Goal: Transaction & Acquisition: Purchase product/service

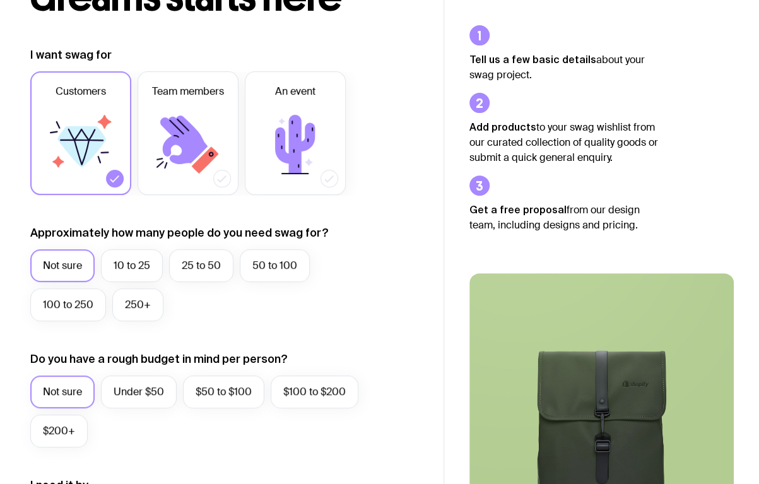
scroll to position [126, 0]
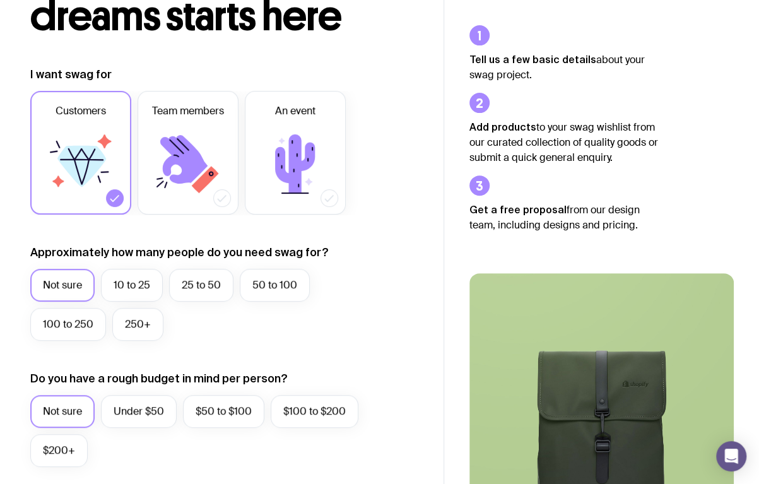
click at [193, 185] on icon at bounding box center [205, 179] width 27 height 27
click at [0, 0] on input "Team members" at bounding box center [0, 0] width 0 height 0
click at [101, 189] on icon at bounding box center [81, 164] width 76 height 76
click at [0, 0] on input "Customers" at bounding box center [0, 0] width 0 height 0
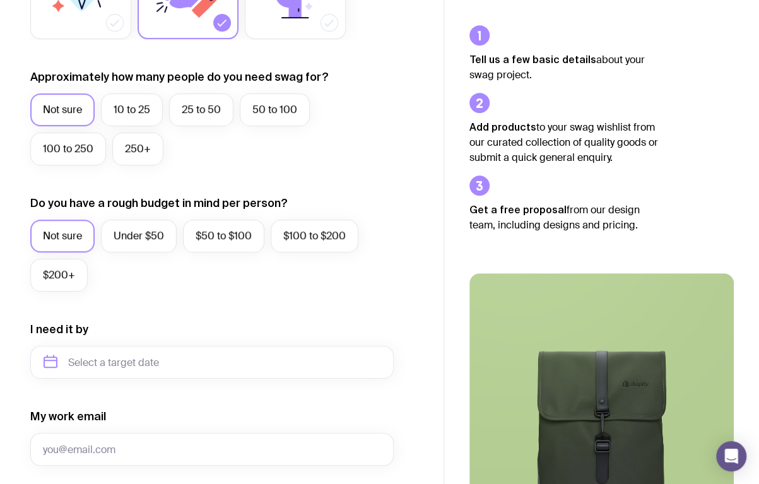
scroll to position [379, 0]
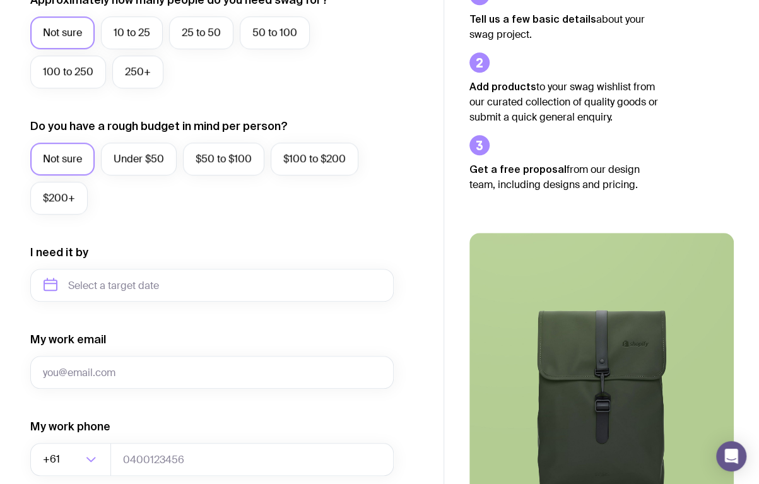
click at [121, 172] on label "Under $50" at bounding box center [139, 159] width 76 height 33
click at [0, 0] on input "Under $50" at bounding box center [0, 0] width 0 height 0
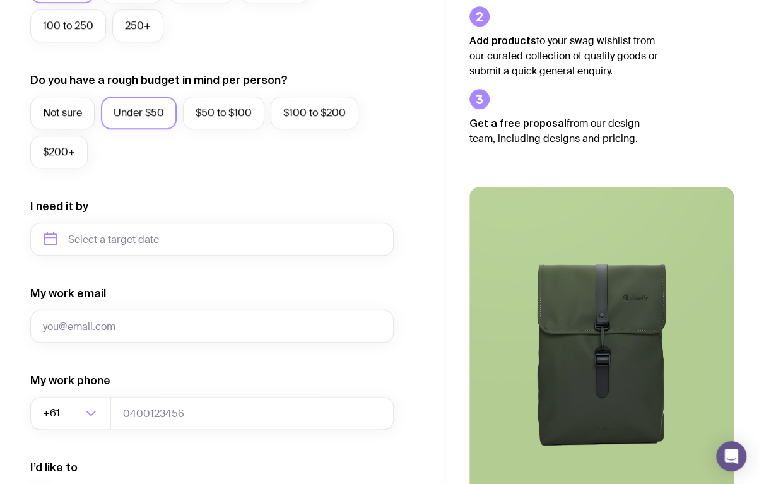
scroll to position [442, 0]
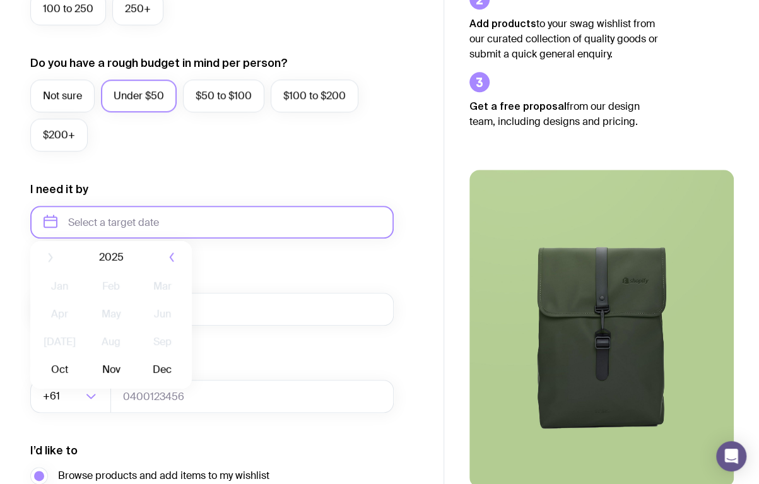
click at [135, 235] on input "text" at bounding box center [212, 222] width 364 height 33
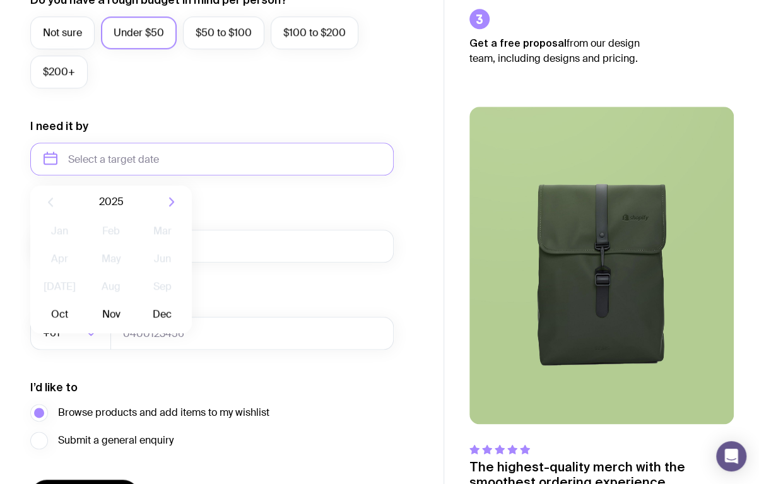
click at [108, 306] on button "Nov" at bounding box center [111, 314] width 46 height 25
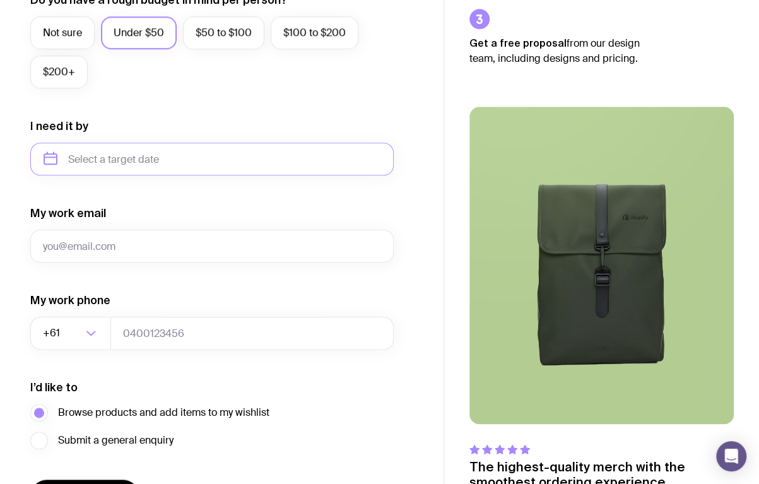
type input "[DATE]"
click at [157, 253] on input "My work email" at bounding box center [212, 246] width 364 height 33
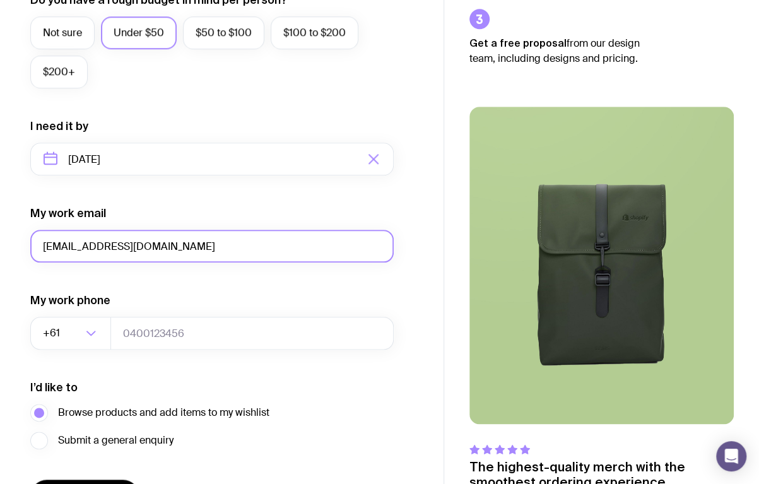
type input "[EMAIL_ADDRESS][DOMAIN_NAME]"
click at [273, 287] on form "I want swag for Customers Team members An event Approximately how many people d…" at bounding box center [212, 100] width 364 height 824
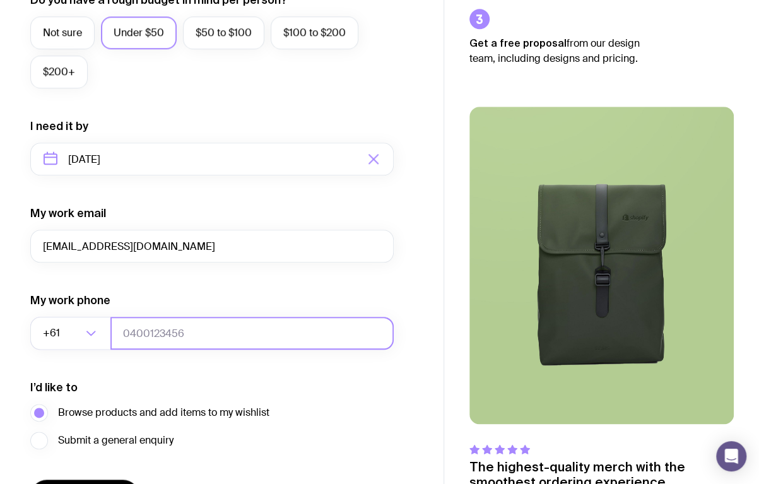
click at [196, 326] on input "tel" at bounding box center [251, 333] width 283 height 33
type input "0433802525"
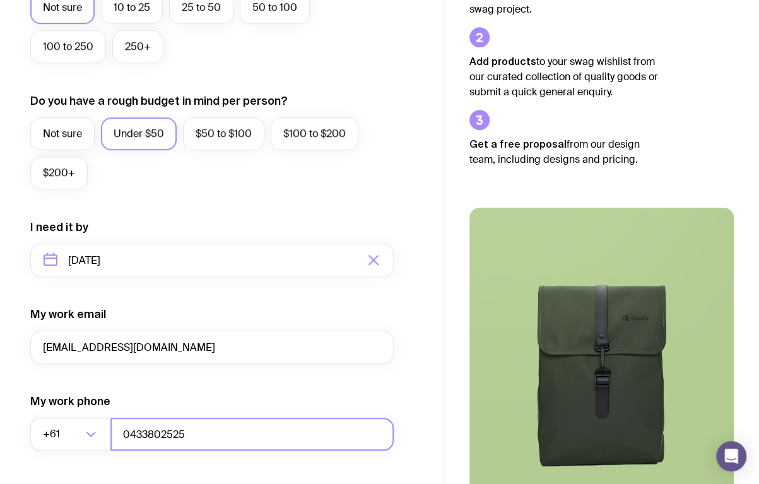
scroll to position [588, 0]
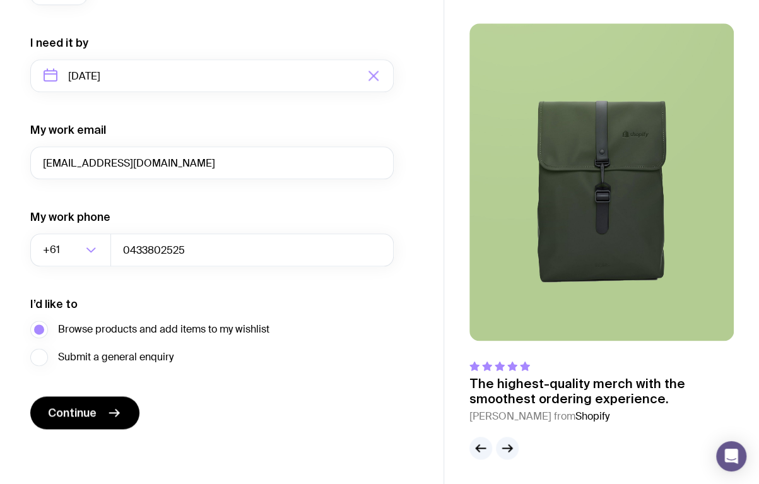
click at [100, 418] on button "Continue" at bounding box center [84, 412] width 109 height 33
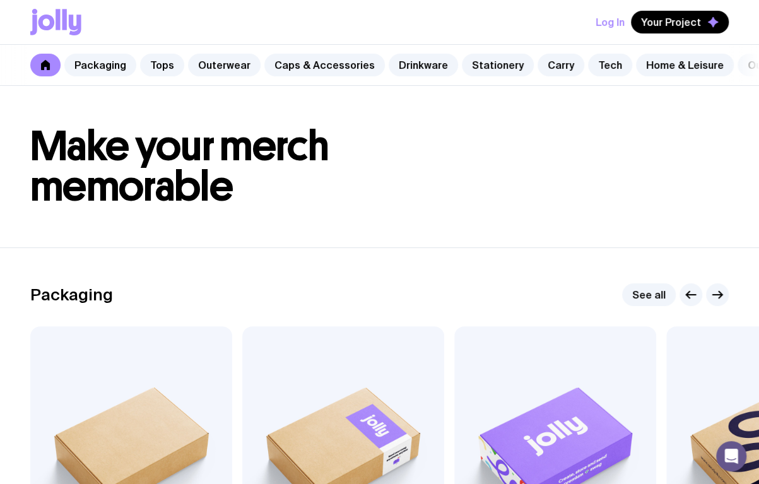
click at [172, 71] on link "Tops" at bounding box center [162, 65] width 44 height 23
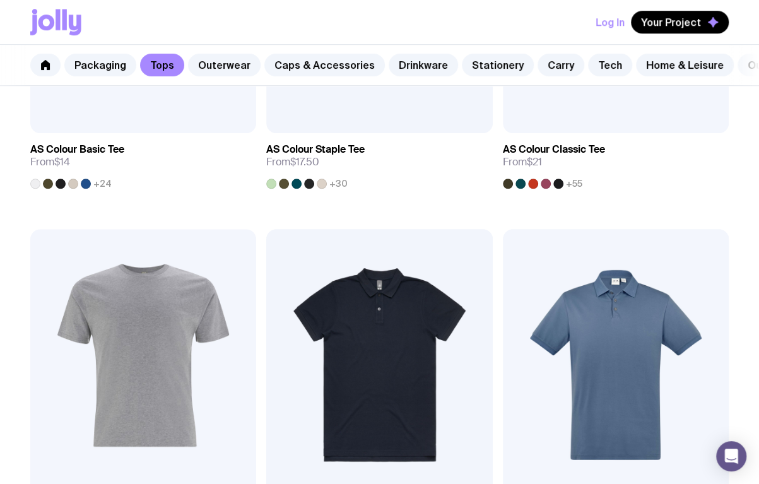
scroll to position [590, 0]
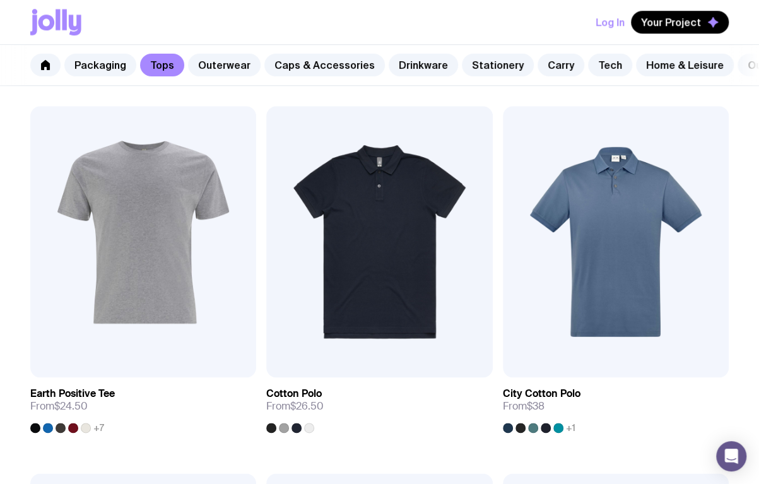
click at [562, 264] on img at bounding box center [616, 241] width 226 height 271
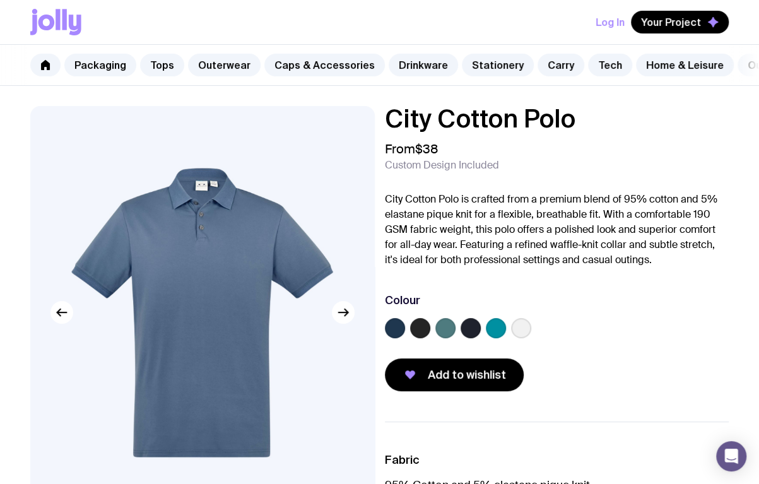
click at [415, 338] on label at bounding box center [420, 328] width 20 height 20
click at [0, 0] on input "radio" at bounding box center [0, 0] width 0 height 0
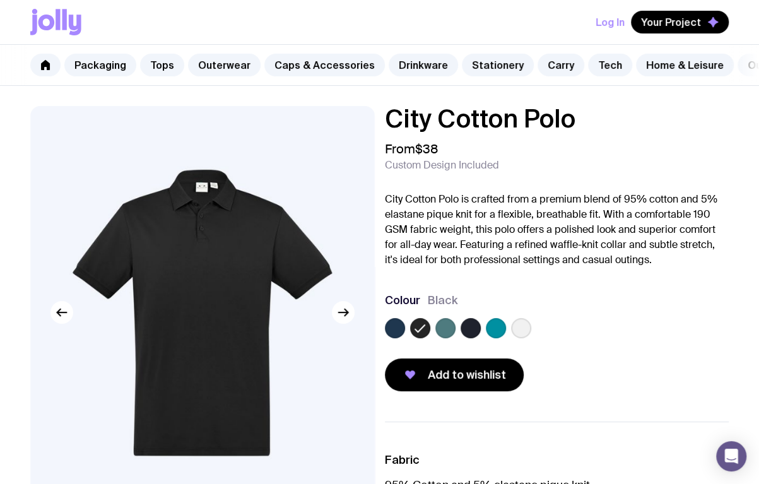
click at [472, 331] on label at bounding box center [471, 328] width 20 height 20
click at [0, 0] on input "radio" at bounding box center [0, 0] width 0 height 0
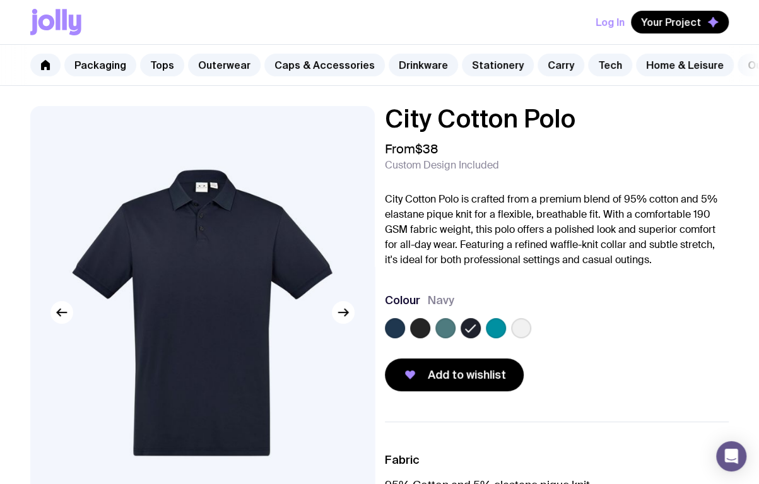
click at [416, 326] on div "Colour Navy" at bounding box center [557, 318] width 345 height 50
click at [418, 329] on label at bounding box center [420, 328] width 20 height 20
click at [0, 0] on input "radio" at bounding box center [0, 0] width 0 height 0
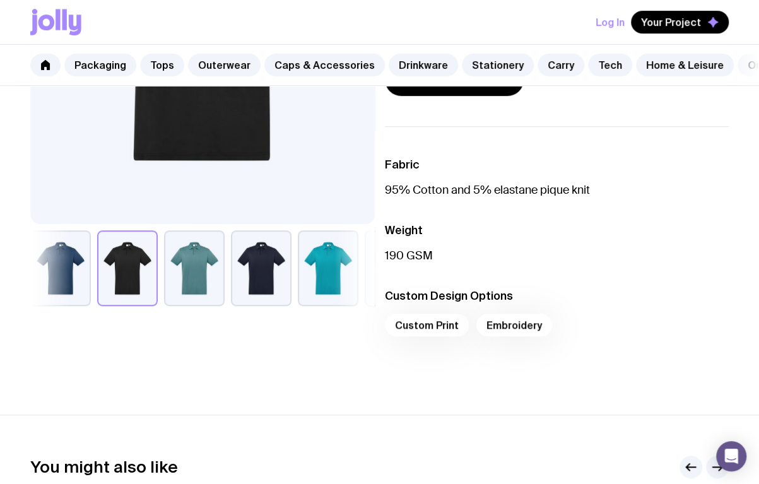
scroll to position [316, 0]
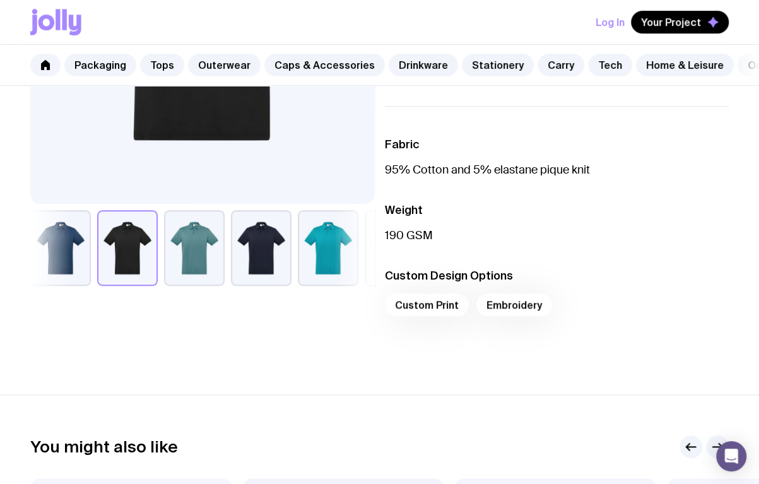
click at [482, 309] on div "Custom Print Embroidery" at bounding box center [557, 309] width 345 height 30
click at [494, 318] on div "Custom Print Embroidery" at bounding box center [557, 309] width 345 height 30
click at [470, 302] on div "Custom Print Embroidery" at bounding box center [557, 309] width 345 height 30
click at [475, 307] on div "Custom Print Embroidery" at bounding box center [557, 309] width 345 height 30
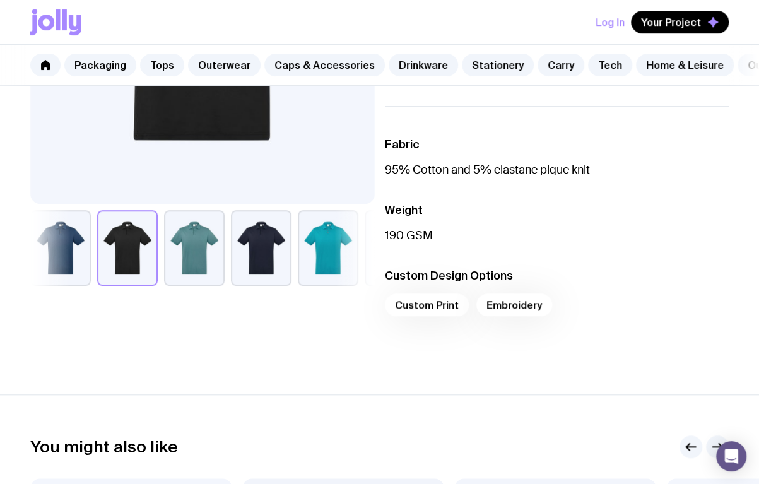
click at [478, 307] on div "Custom Print Embroidery" at bounding box center [557, 309] width 345 height 30
click at [481, 310] on div "Custom Print Embroidery" at bounding box center [557, 309] width 345 height 30
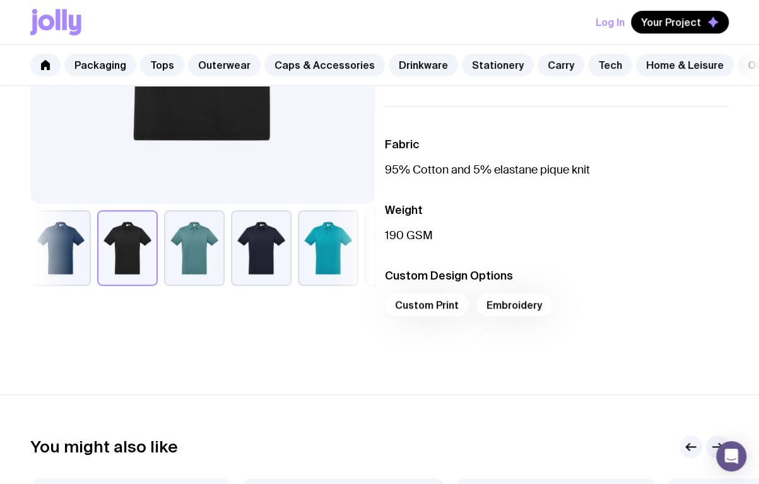
click at [510, 301] on li "Custom Design Options Custom Print Embroidery" at bounding box center [557, 296] width 345 height 56
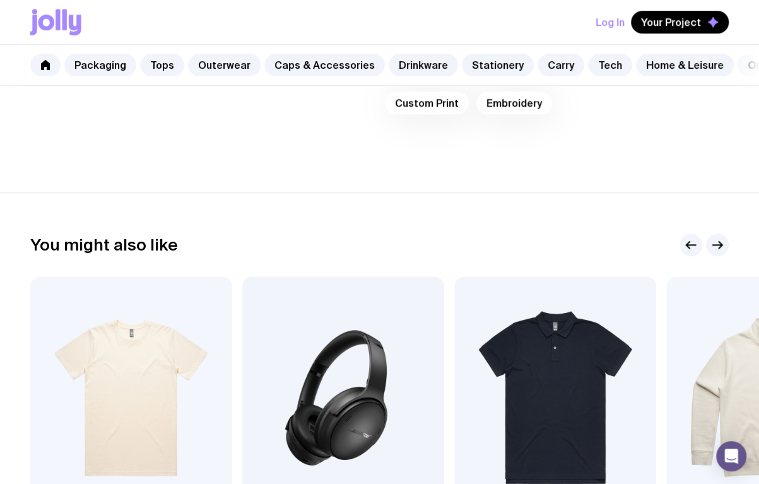
scroll to position [311, 0]
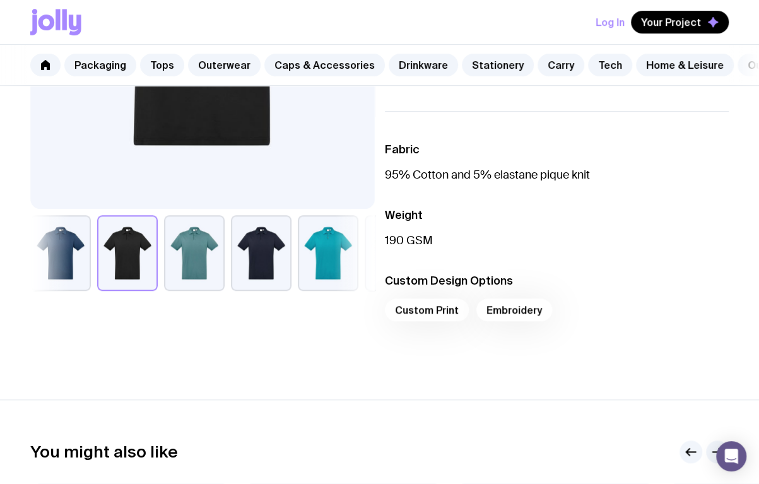
drag, startPoint x: 496, startPoint y: 318, endPoint x: 490, endPoint y: 311, distance: 9.0
click at [496, 318] on div "Custom Print Embroidery" at bounding box center [557, 314] width 345 height 30
click at [413, 315] on div "Custom Print Embroidery" at bounding box center [557, 314] width 345 height 30
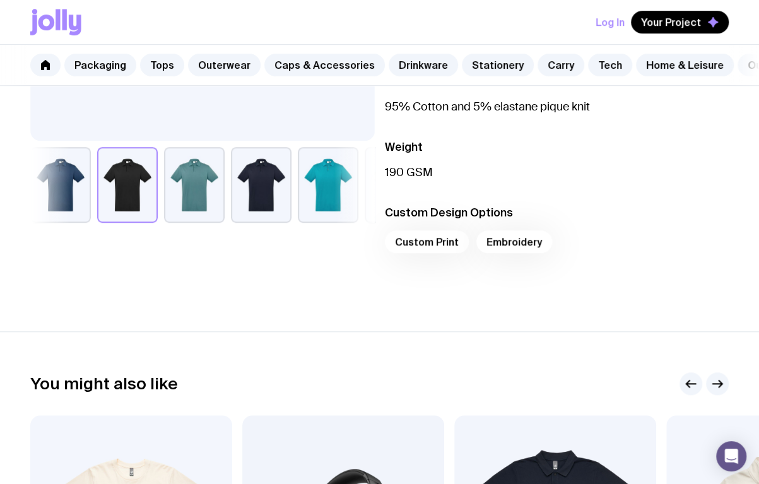
scroll to position [379, 0]
click at [538, 255] on div "Custom Print Embroidery" at bounding box center [557, 245] width 345 height 30
click at [413, 251] on div "Custom Print Embroidery" at bounding box center [557, 245] width 345 height 30
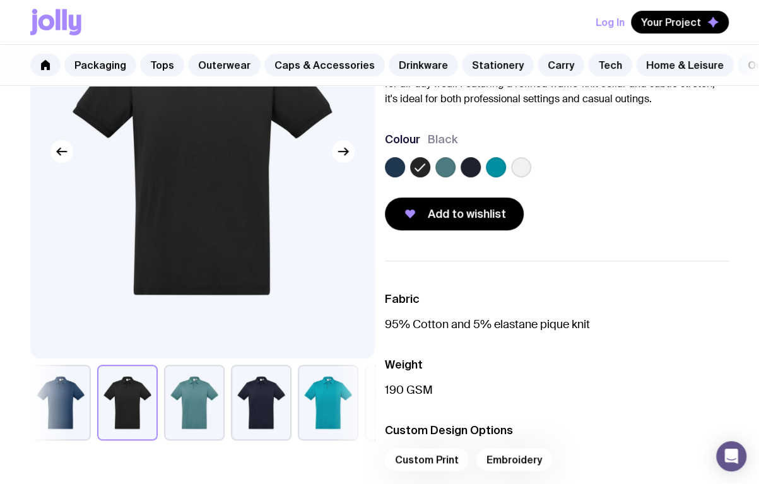
scroll to position [0, 0]
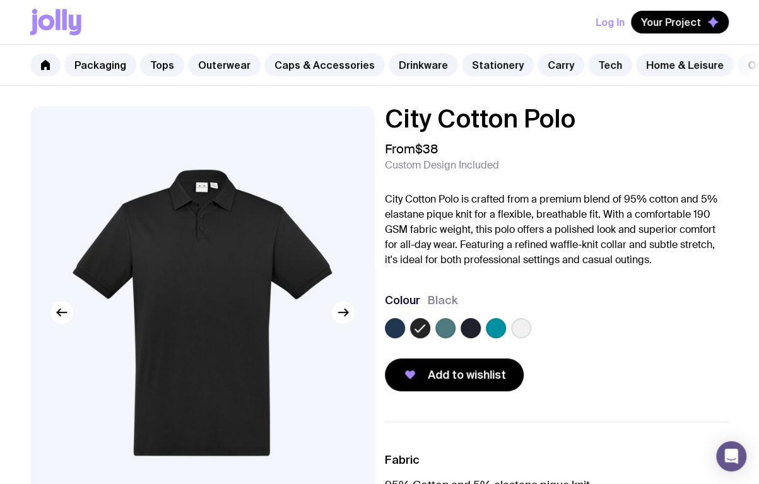
click at [671, 23] on span "Your Project" at bounding box center [671, 22] width 60 height 13
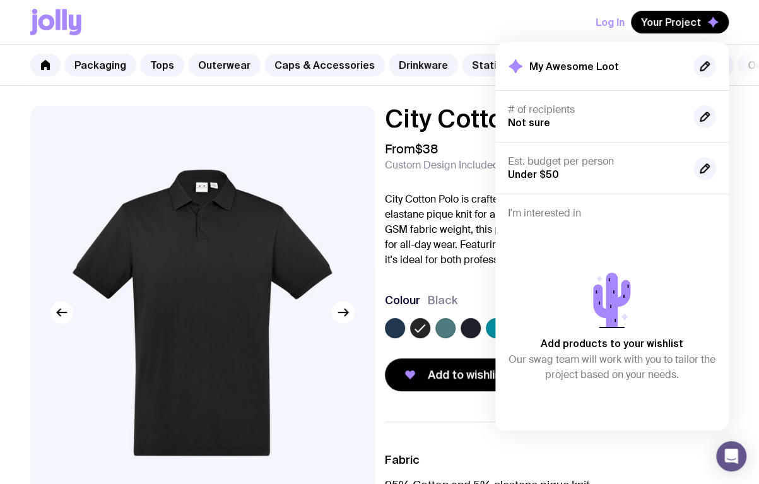
click at [598, 262] on div "Add products to your wishlist Our swag team will work with you to tailor the pr…" at bounding box center [612, 324] width 208 height 188
click at [466, 263] on p "City Cotton Polo is crafted from a premium blend of 95% cotton and 5% elastane …" at bounding box center [557, 230] width 345 height 76
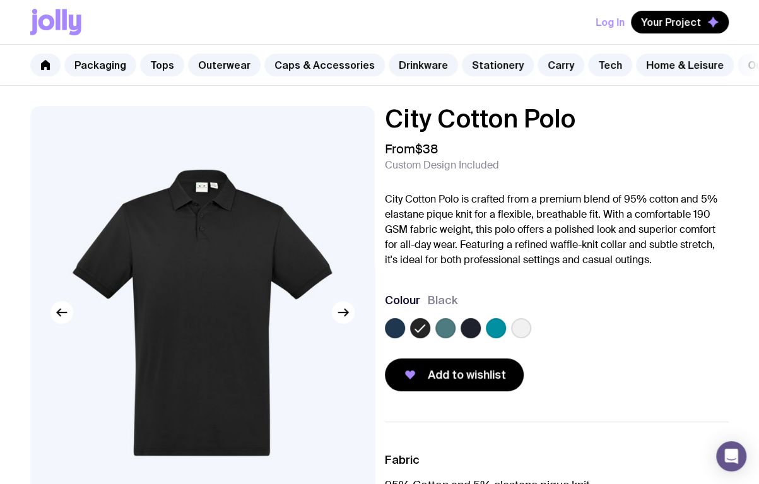
click at [492, 383] on span "Add to wishlist" at bounding box center [467, 374] width 78 height 15
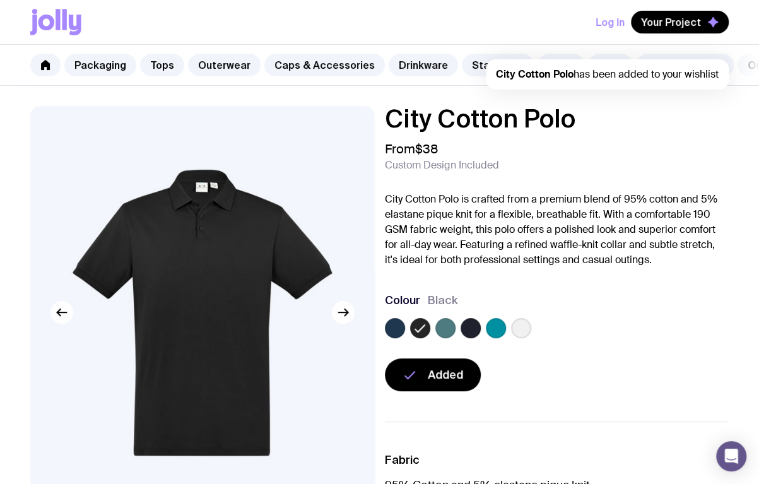
click at [675, 20] on span "Your Project" at bounding box center [671, 22] width 60 height 13
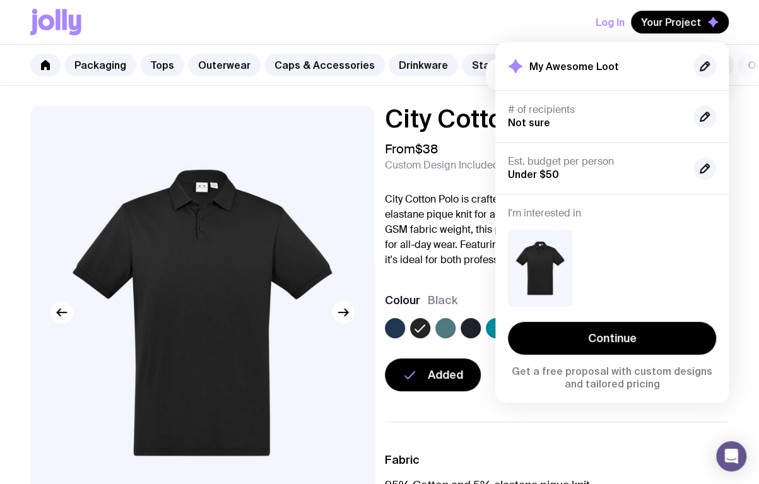
click at [634, 333] on link "Continue" at bounding box center [612, 338] width 208 height 33
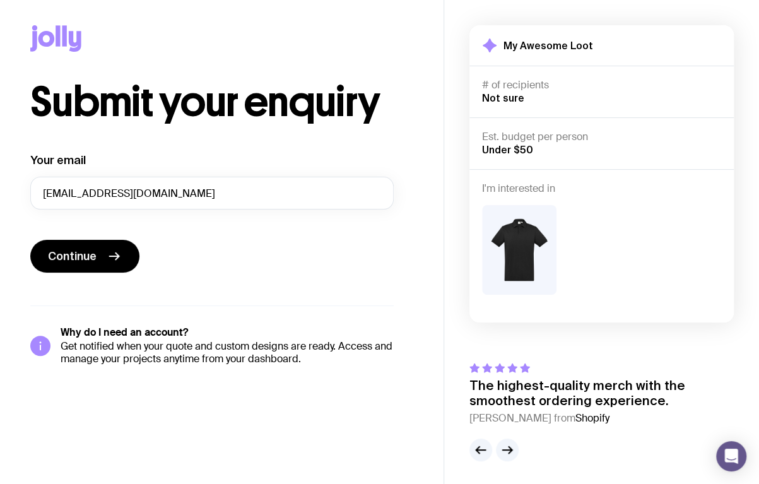
click at [509, 449] on icon "button" at bounding box center [507, 449] width 15 height 15
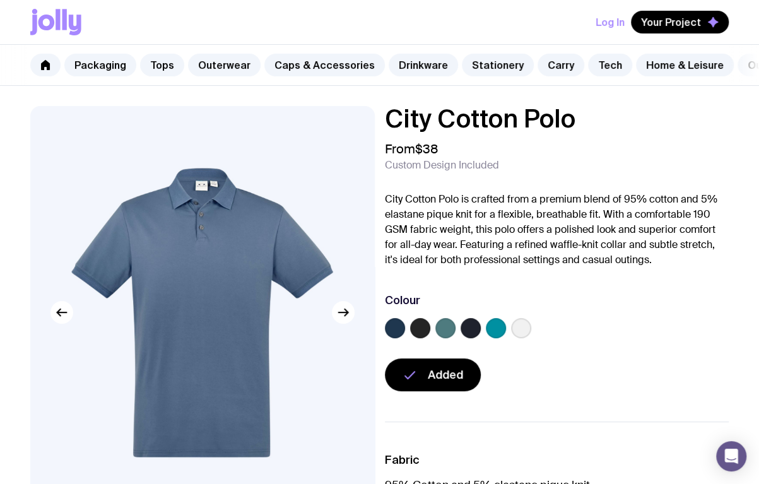
scroll to position [590, 0]
